Goal: Register for event/course

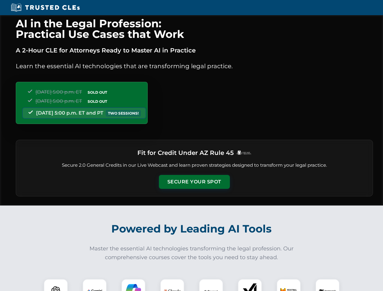
click at [194, 182] on button "Secure Your Spot" at bounding box center [194, 182] width 71 height 14
click at [56, 285] on img at bounding box center [56, 291] width 18 height 18
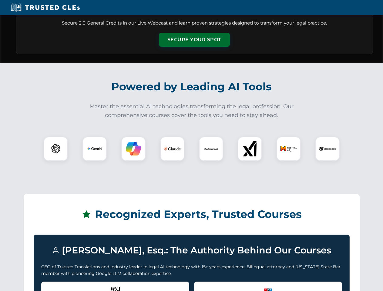
click at [95, 285] on div "Recognized by the WSJ [PERSON_NAME] was featured for his expertise in AI legal …" at bounding box center [115, 294] width 148 height 24
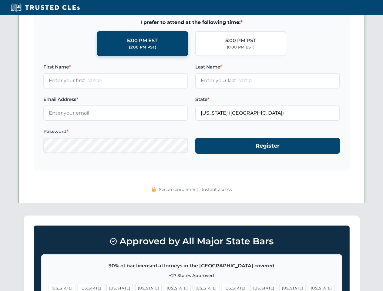
click at [222, 285] on span "[US_STATE]" at bounding box center [235, 288] width 26 height 9
click at [279, 285] on span "[US_STATE]" at bounding box center [292, 288] width 26 height 9
